Goal: Find specific page/section: Find specific page/section

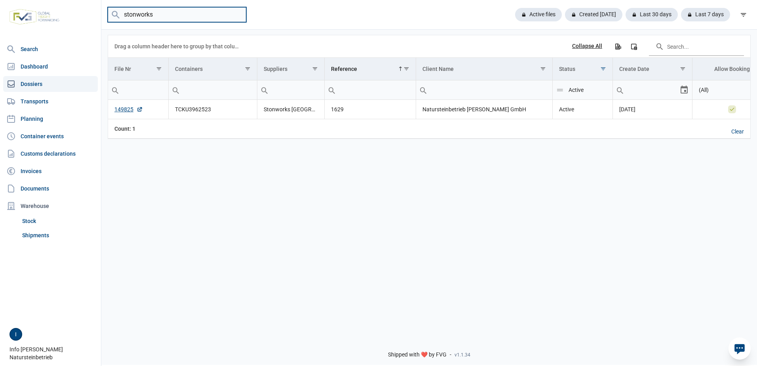
drag, startPoint x: 158, startPoint y: 13, endPoint x: 59, endPoint y: 13, distance: 98.5
click at [59, 13] on div "Search Dashboard Dossiers Transports Planning Container events Customs declarat…" at bounding box center [378, 182] width 757 height 366
type input "RED"
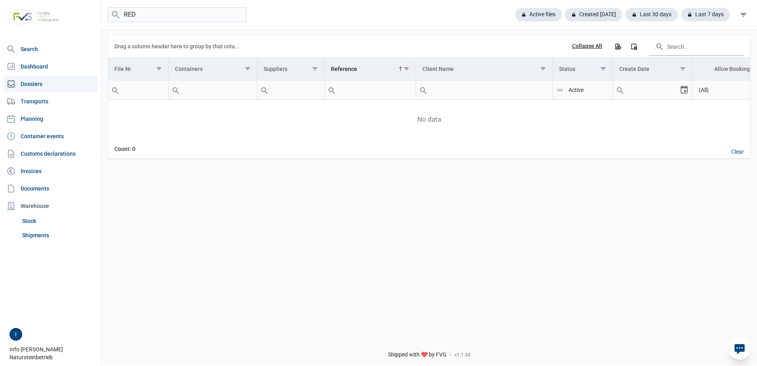
click at [39, 82] on link "Dossiers" at bounding box center [50, 84] width 95 height 16
click at [154, 16] on input "RED" at bounding box center [177, 14] width 138 height 15
click at [35, 114] on link "Planning" at bounding box center [50, 119] width 95 height 16
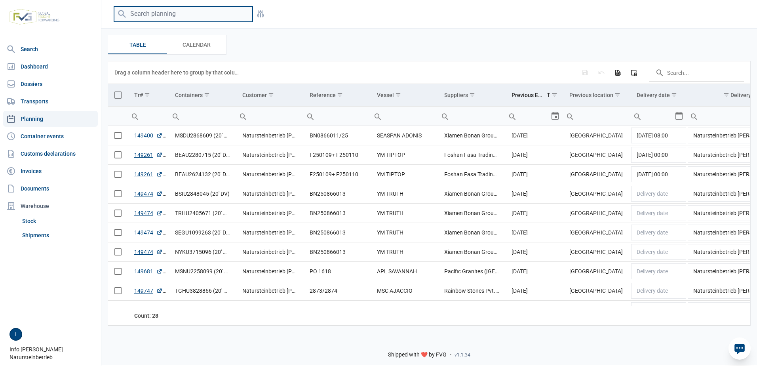
click at [169, 15] on input "search" at bounding box center [183, 13] width 138 height 15
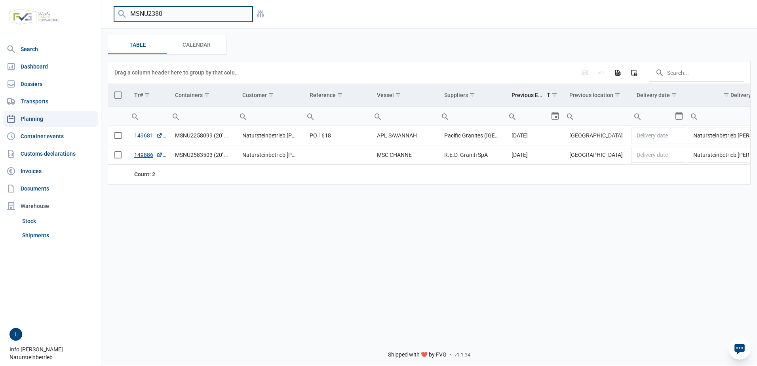
type input "MSNU2380"
